Goal: Register for event/course

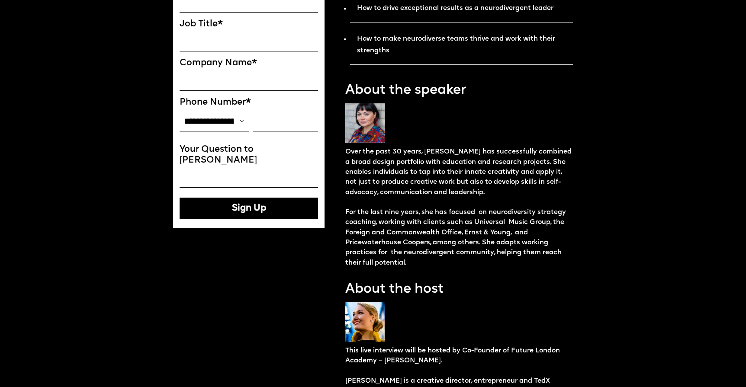
scroll to position [392, 0]
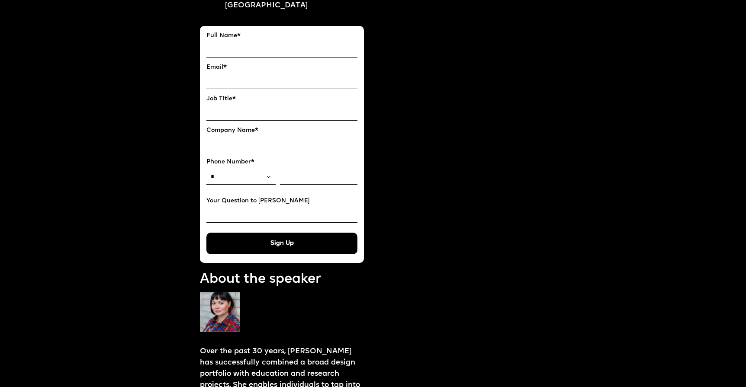
scroll to position [328, 0]
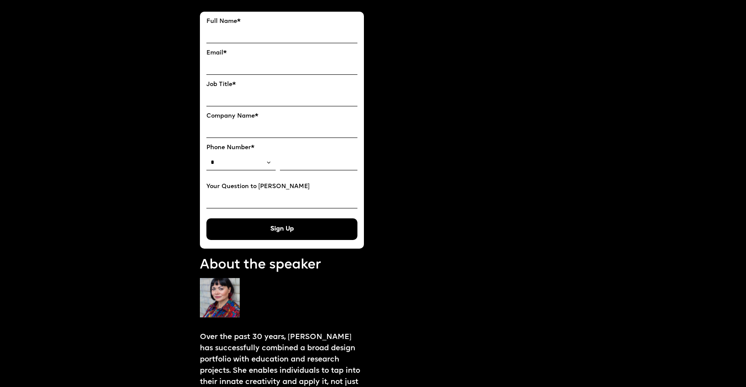
click at [239, 155] on select "*" at bounding box center [240, 163] width 69 height 16
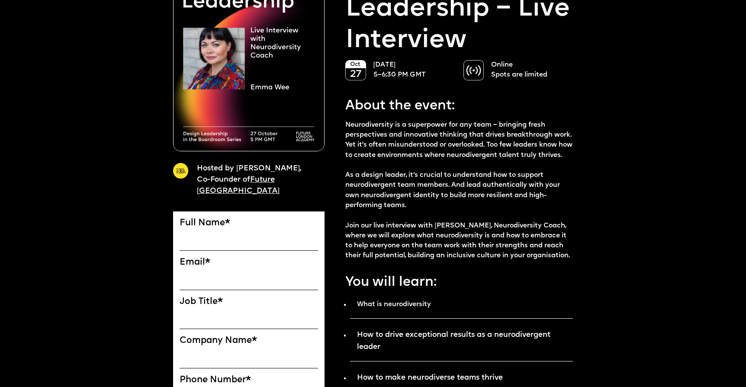
scroll to position [278, 0]
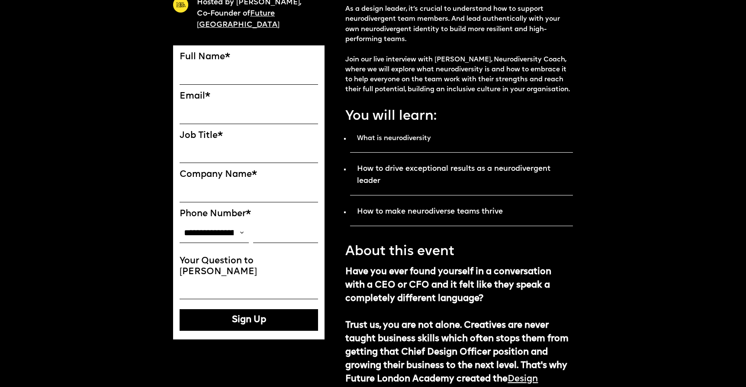
click at [212, 229] on select "**********" at bounding box center [214, 233] width 69 height 20
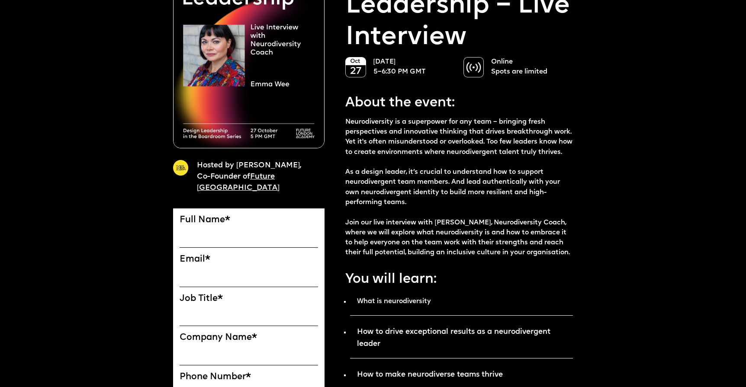
scroll to position [352, 0]
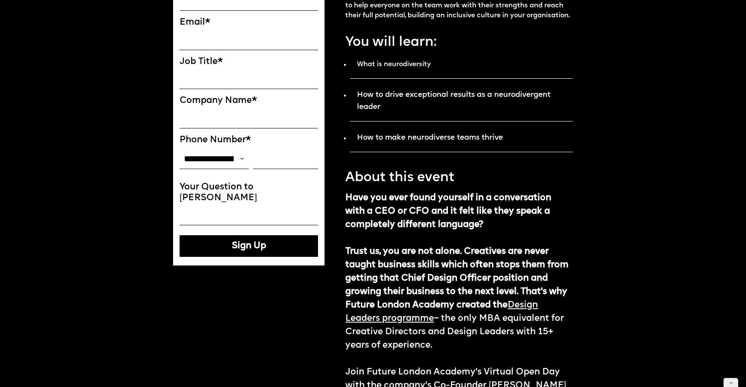
click at [204, 113] on input "Company Name *" at bounding box center [249, 119] width 139 height 20
click at [195, 156] on select "**********" at bounding box center [214, 159] width 69 height 20
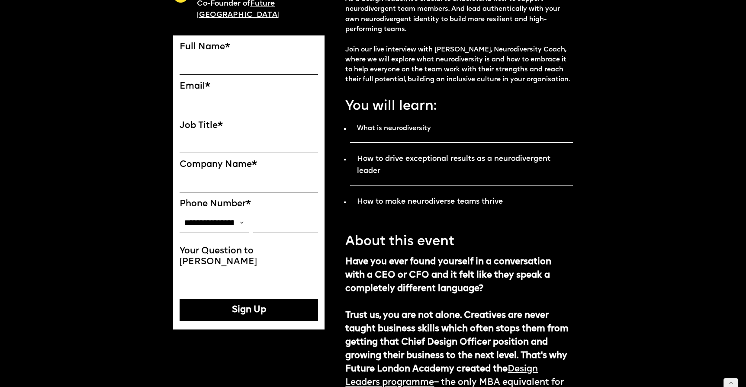
scroll to position [0, 0]
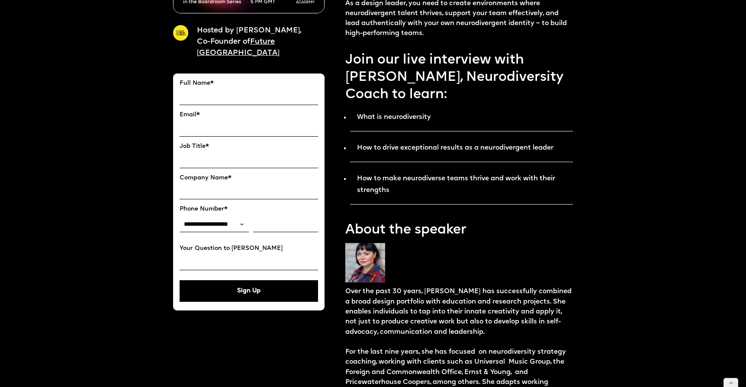
scroll to position [231, 0]
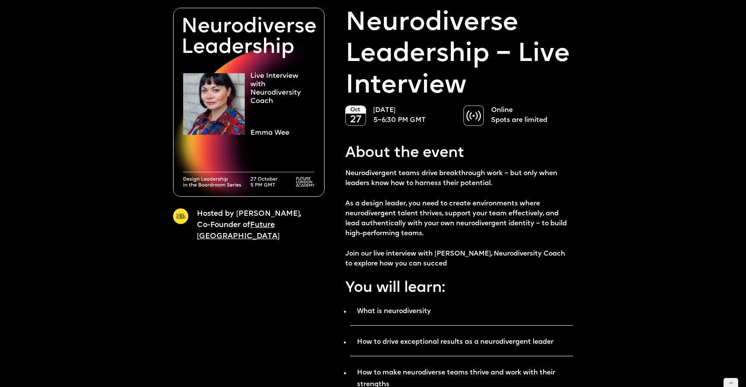
scroll to position [77, 0]
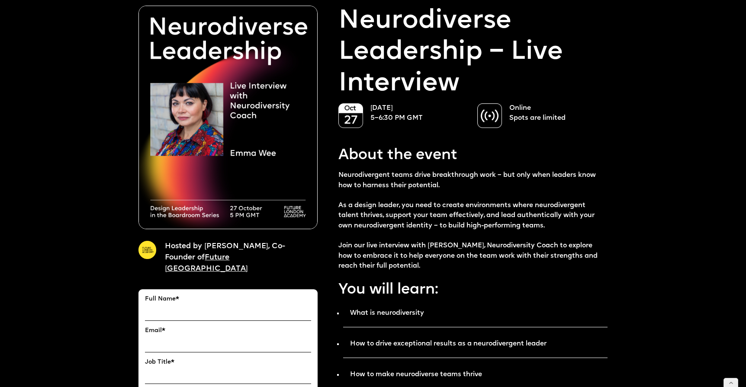
scroll to position [48, 0]
click at [416, 44] on p "Neurodiverse Leadership – Live Interview" at bounding box center [473, 52] width 269 height 94
